Goal: Navigation & Orientation: Find specific page/section

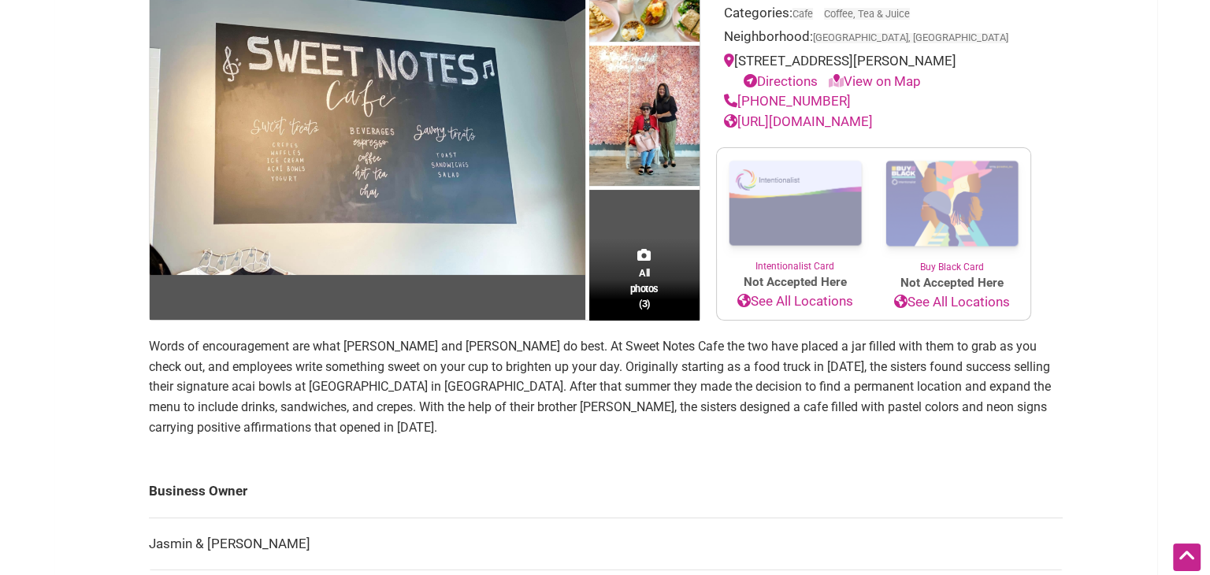
scroll to position [150, 0]
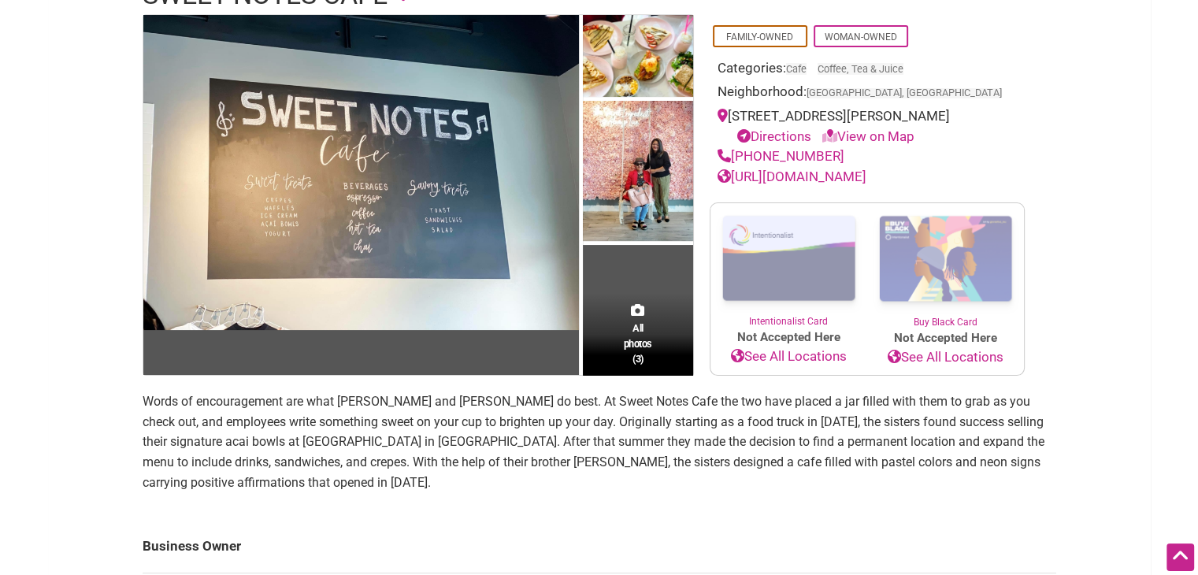
click at [603, 147] on img at bounding box center [638, 172] width 110 height 143
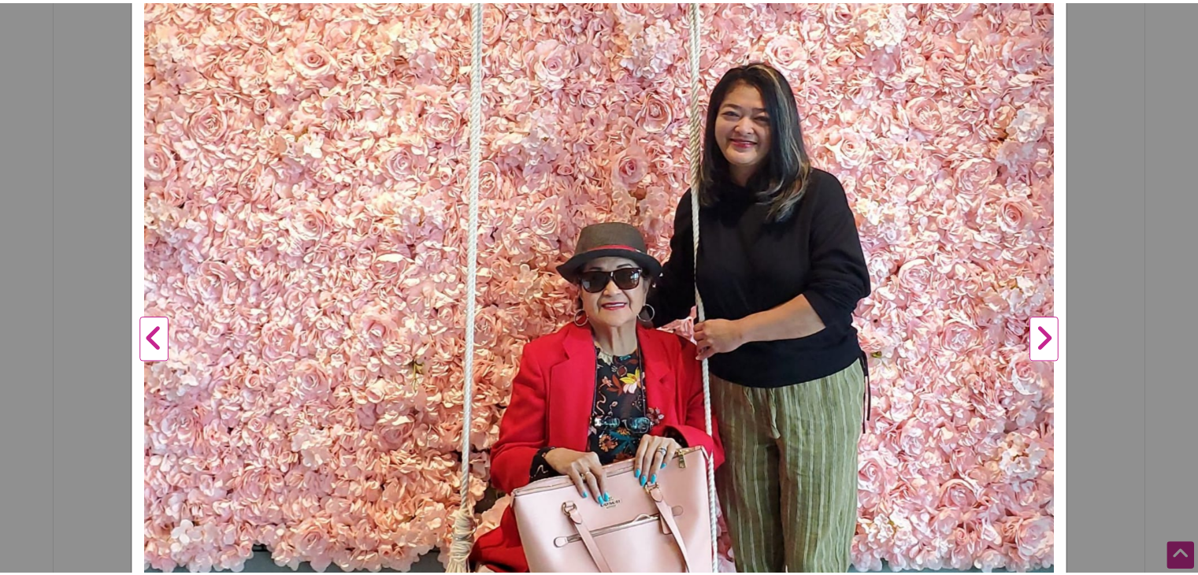
scroll to position [406, 0]
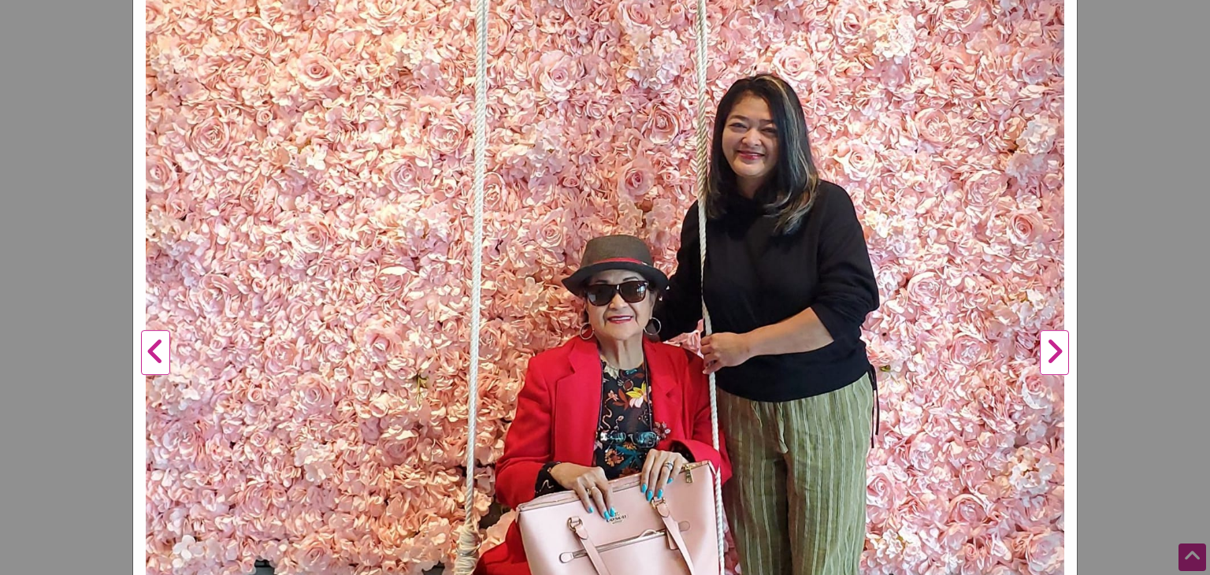
click at [1049, 340] on button "Next" at bounding box center [1054, 353] width 43 height 1180
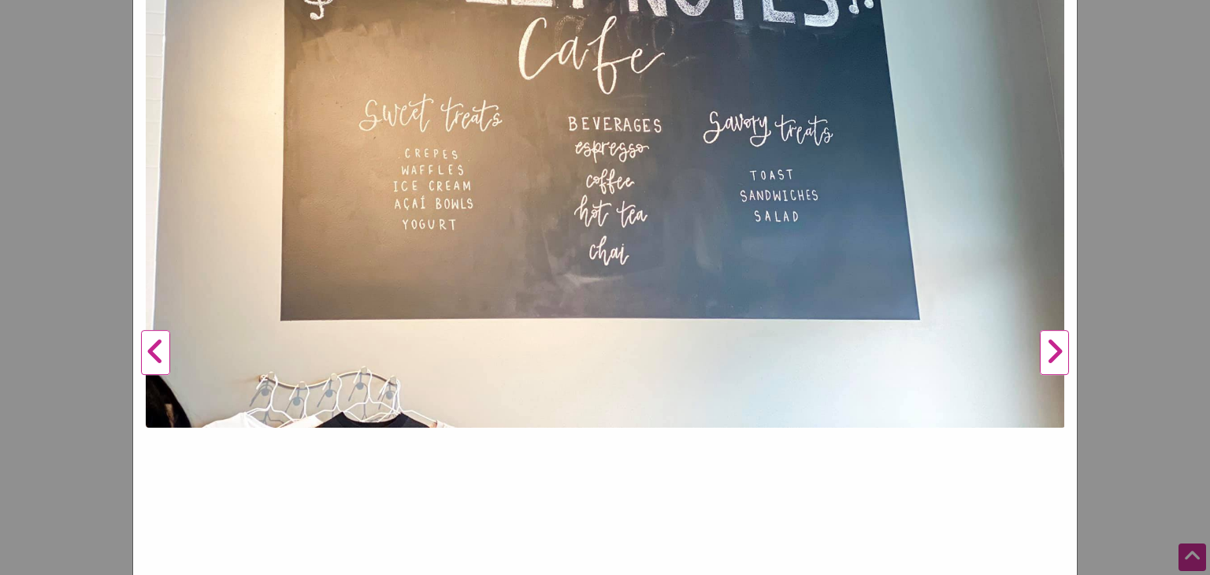
click at [1049, 340] on button "Next" at bounding box center [1054, 353] width 43 height 1180
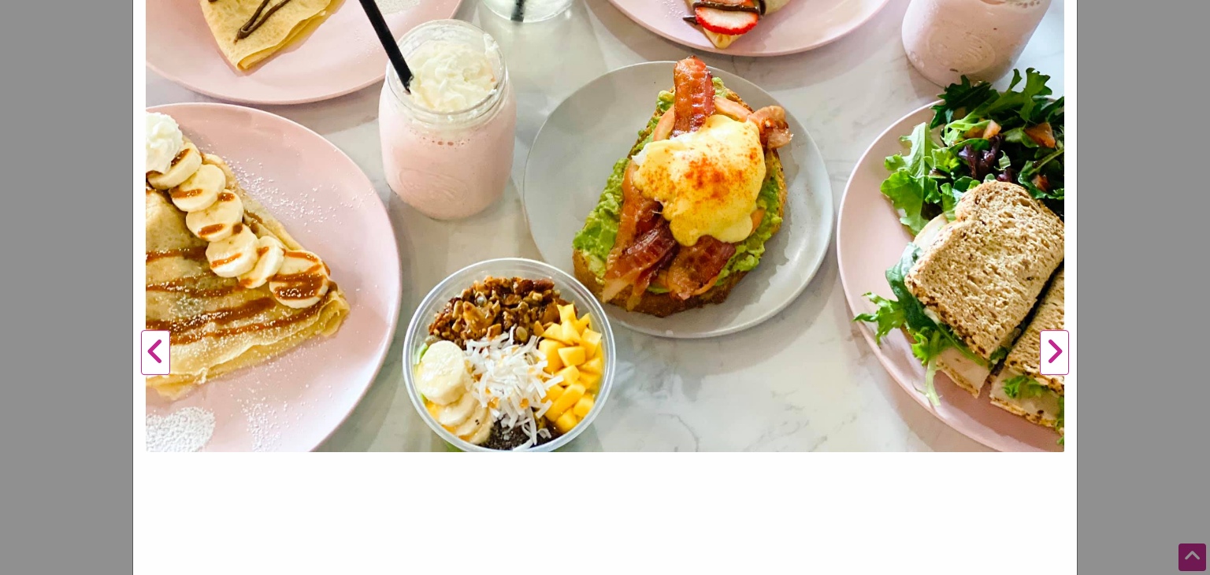
click at [1049, 340] on button "Next" at bounding box center [1054, 353] width 43 height 1180
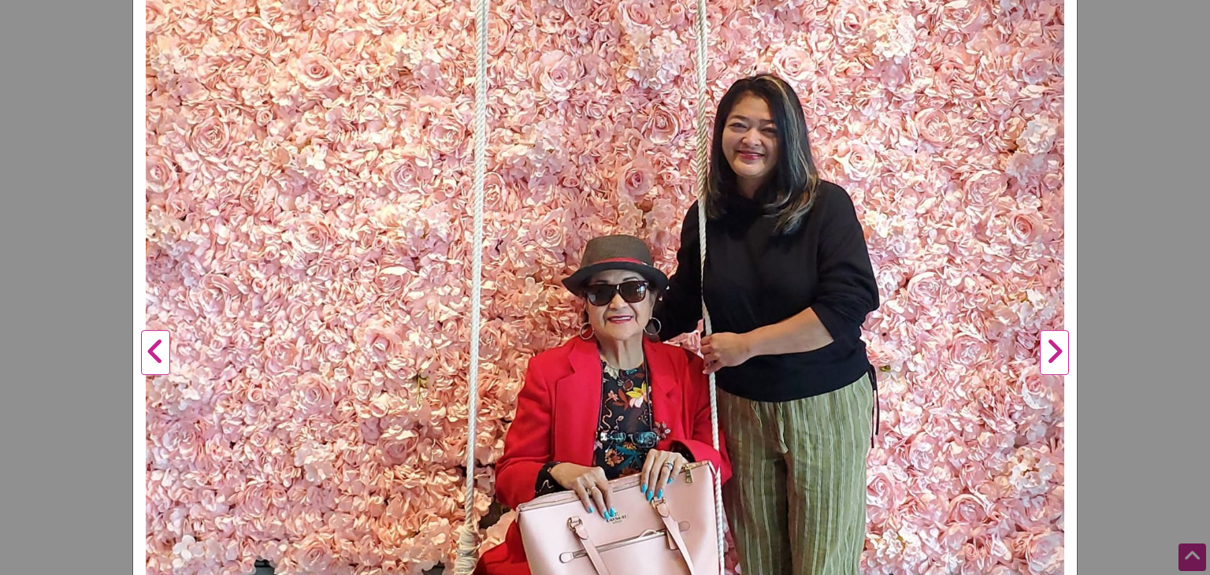
click at [1049, 340] on button "Next" at bounding box center [1054, 353] width 43 height 1180
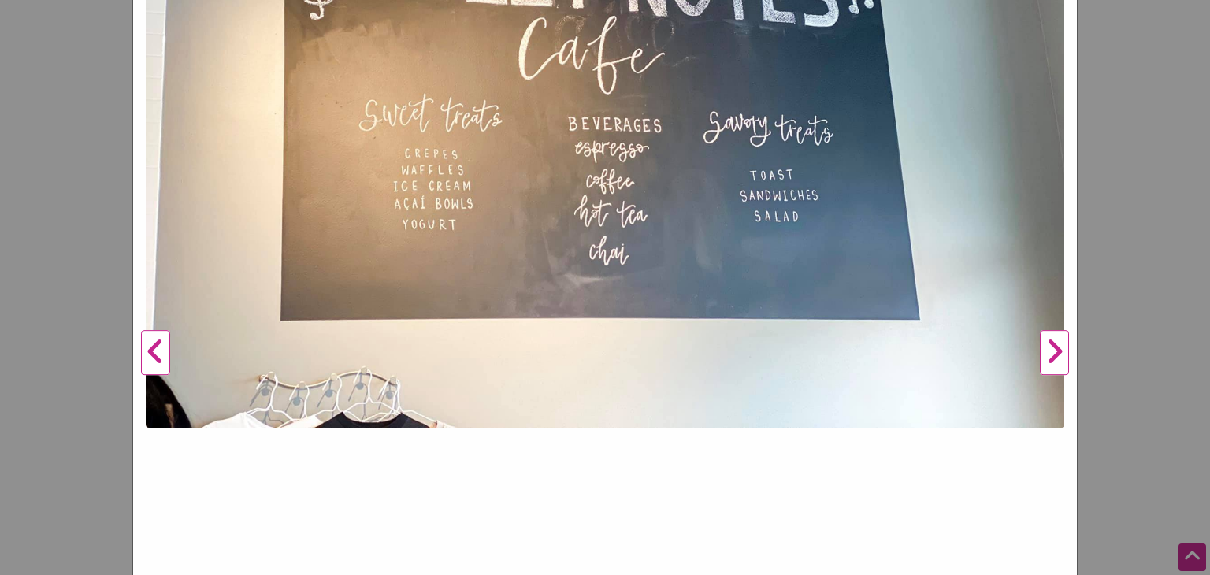
drag, startPoint x: 1139, startPoint y: 328, endPoint x: 1150, endPoint y: 324, distance: 11.7
click at [1150, 324] on div "Sweet Notes Cafe Previous Next 1 2 3 ×" at bounding box center [605, 287] width 1210 height 575
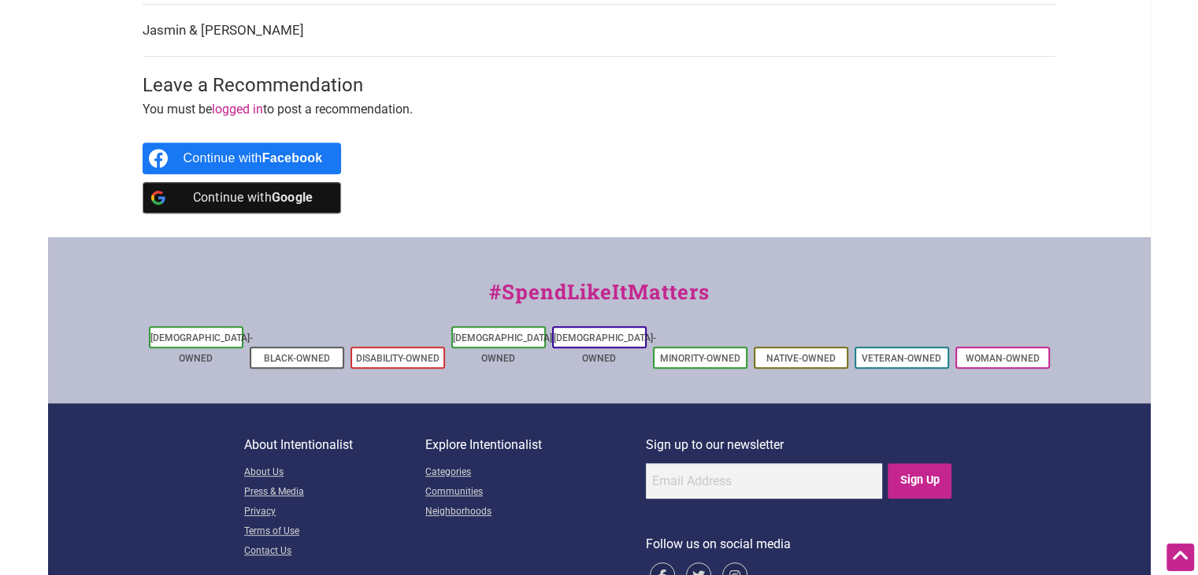
scroll to position [749, 0]
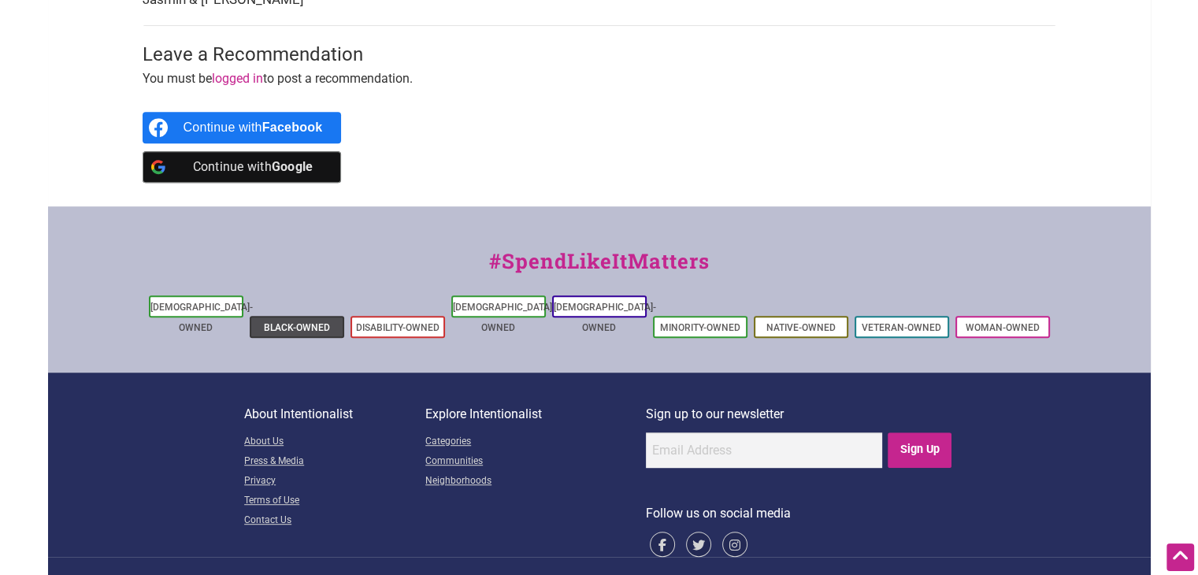
click at [282, 316] on li "Black-Owned" at bounding box center [297, 327] width 95 height 22
click at [296, 322] on link "Black-Owned" at bounding box center [297, 327] width 66 height 11
